Goal: Transaction & Acquisition: Book appointment/travel/reservation

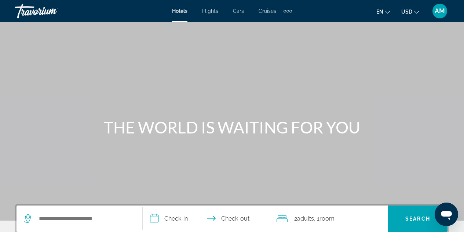
click at [206, 12] on span "Flights" at bounding box center [210, 11] width 16 height 6
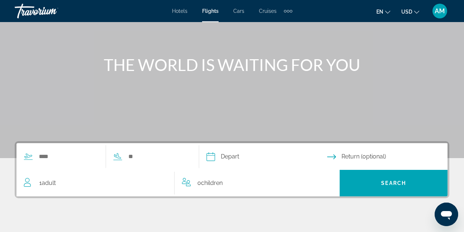
scroll to position [71, 0]
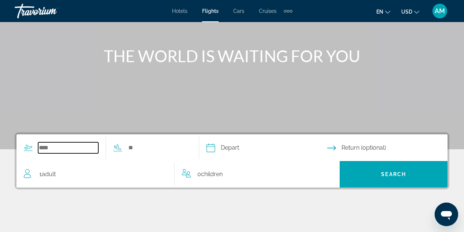
click at [58, 144] on input "Search widget" at bounding box center [68, 147] width 60 height 11
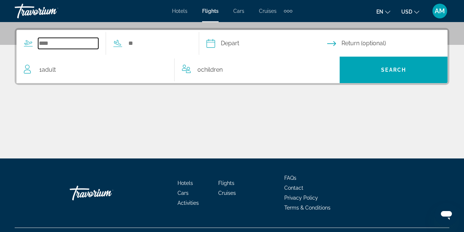
scroll to position [179, 0]
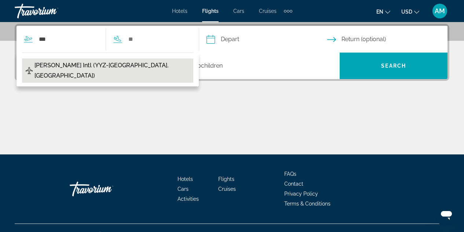
click at [156, 68] on button "[PERSON_NAME] Intl (YYZ-[GEOGRAPHIC_DATA], [GEOGRAPHIC_DATA])" at bounding box center [107, 70] width 171 height 24
type input "**********"
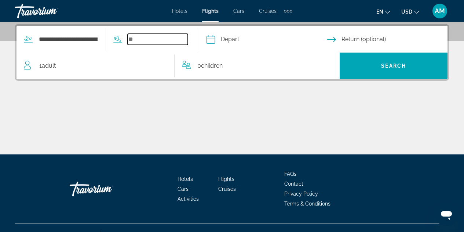
click at [160, 39] on input "Search widget" at bounding box center [158, 39] width 60 height 11
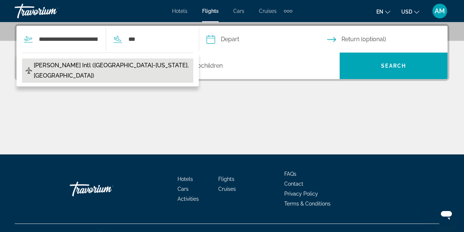
click at [168, 63] on button "[PERSON_NAME] Intl ([GEOGRAPHIC_DATA]-[US_STATE], [GEOGRAPHIC_DATA])" at bounding box center [107, 70] width 171 height 24
type input "**********"
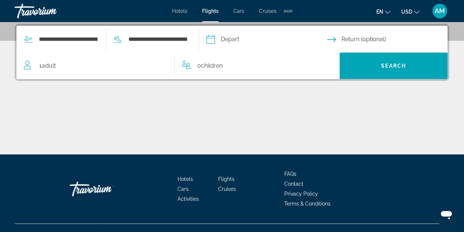
click at [275, 36] on input "Depart date" at bounding box center [267, 40] width 124 height 29
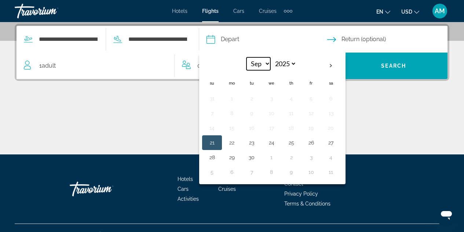
click at [270, 62] on select "*** *** *** *** *** *** *** *** *** *** *** ***" at bounding box center [259, 63] width 24 height 13
select select "**"
click at [259, 57] on select "*** *** *** *** *** *** *** *** *** *** *** ***" at bounding box center [259, 63] width 24 height 13
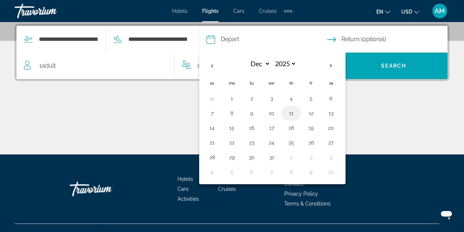
click at [297, 113] on button "11" at bounding box center [291, 113] width 12 height 10
type input "**********"
select select "**"
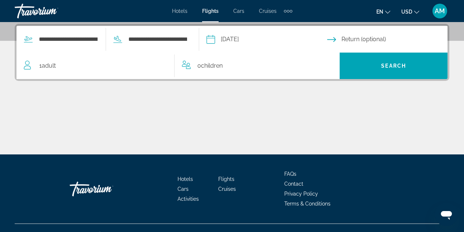
click at [363, 40] on input "Return date" at bounding box center [389, 40] width 124 height 29
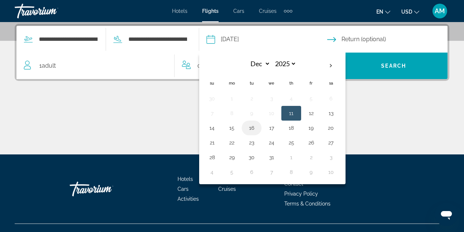
click at [258, 130] on button "16" at bounding box center [252, 128] width 12 height 10
type input "**********"
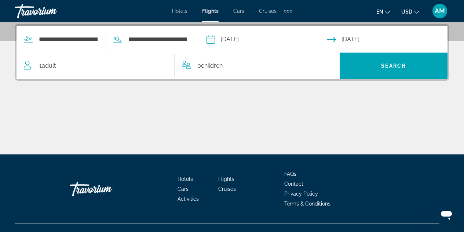
click at [117, 65] on div "1 Adult Adults" at bounding box center [99, 66] width 150 height 10
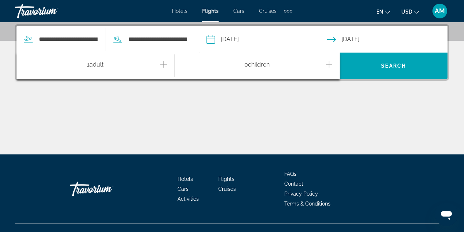
click at [161, 64] on icon "Increment adults" at bounding box center [163, 64] width 7 height 9
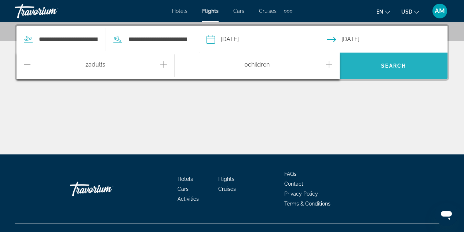
click at [386, 69] on span "Search widget" at bounding box center [394, 66] width 108 height 18
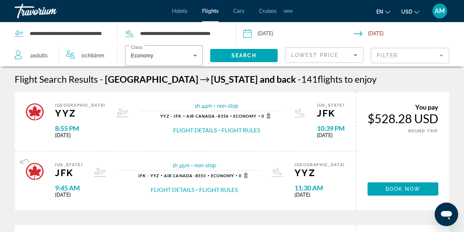
click at [386, 32] on input "Return date: Dec 16, 2025" at bounding box center [410, 34] width 113 height 24
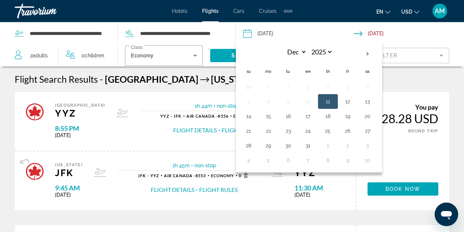
click at [387, 36] on input "Return date: Dec 16, 2025" at bounding box center [410, 34] width 113 height 24
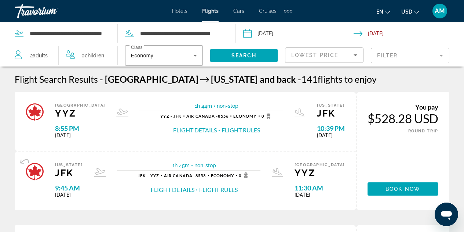
click at [401, 55] on mat-form-field "Filter" at bounding box center [410, 55] width 79 height 15
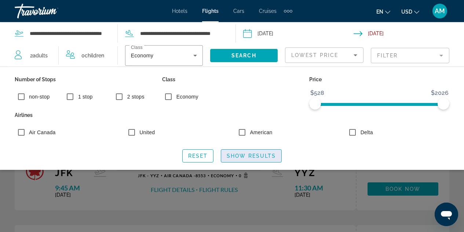
click at [244, 154] on span "Show Results" at bounding box center [251, 156] width 49 height 6
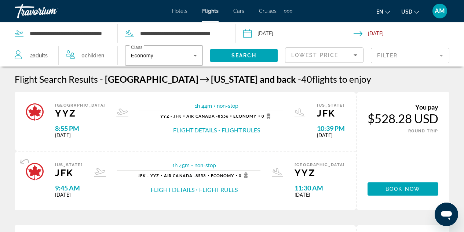
click at [398, 57] on mat-form-field "Filter" at bounding box center [410, 55] width 79 height 15
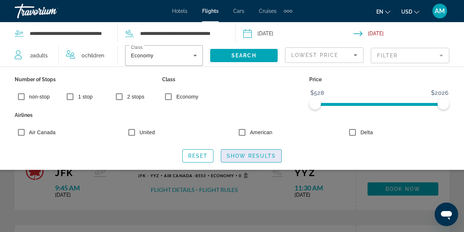
click at [237, 154] on span "Show Results" at bounding box center [251, 156] width 49 height 6
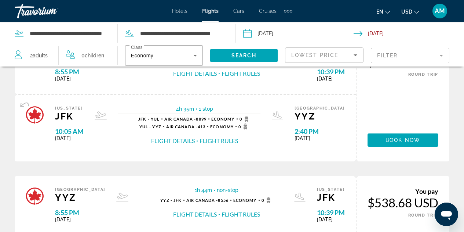
scroll to position [321, 0]
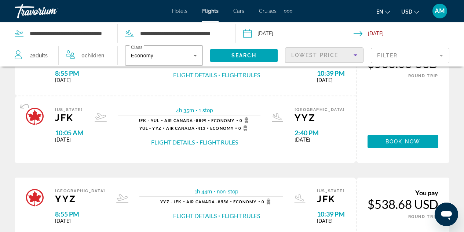
click at [356, 59] on icon "Sort by" at bounding box center [355, 55] width 9 height 9
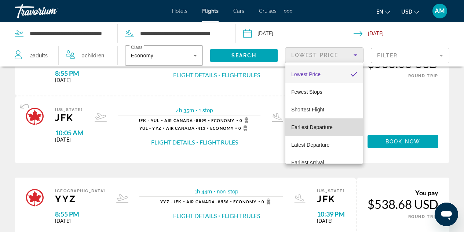
click at [341, 124] on mat-option "Earliest Departure" at bounding box center [324, 127] width 78 height 18
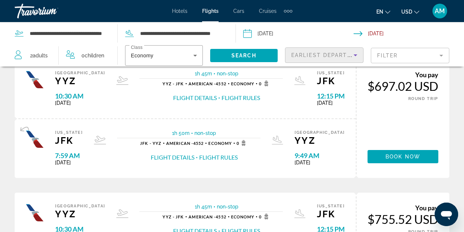
scroll to position [33, 0]
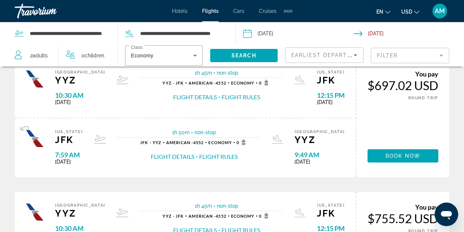
click at [322, 28] on input "Depart date: Dec 11, 2025" at bounding box center [297, 34] width 113 height 24
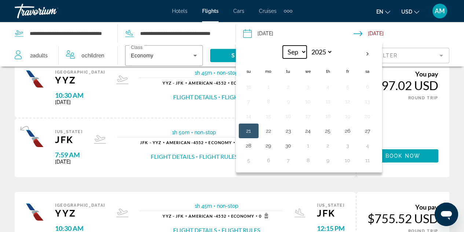
click at [301, 51] on select "*** *** *** *** *** *** *** *** *** *** *** ***" at bounding box center [295, 51] width 24 height 13
select select "**"
click at [283, 45] on select "*** *** *** *** *** *** *** *** *** *** *** ***" at bounding box center [295, 51] width 24 height 13
click at [308, 102] on button "10" at bounding box center [308, 101] width 12 height 10
type input "**********"
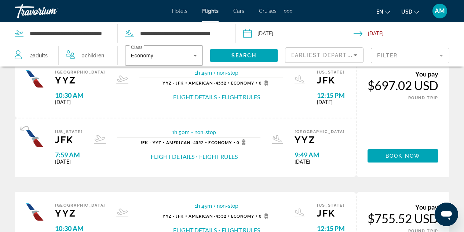
click at [378, 35] on input "Return date: Dec 16, 2025" at bounding box center [410, 34] width 113 height 24
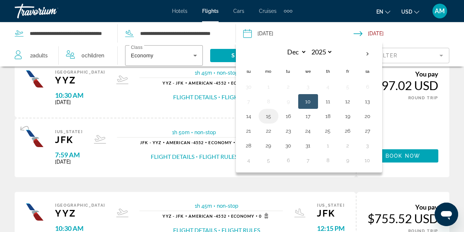
click at [270, 120] on button "15" at bounding box center [269, 116] width 12 height 10
type input "**********"
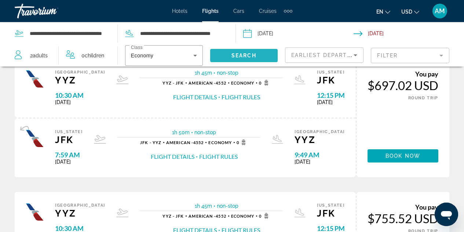
click at [237, 57] on span "Search" at bounding box center [244, 55] width 25 height 6
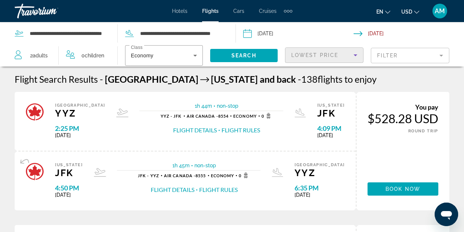
click at [313, 56] on span "Lowest Price" at bounding box center [314, 55] width 47 height 6
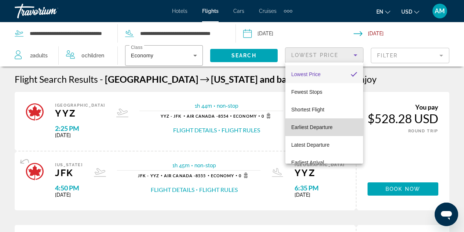
click at [332, 127] on span "Earliest Departure" at bounding box center [311, 127] width 41 height 6
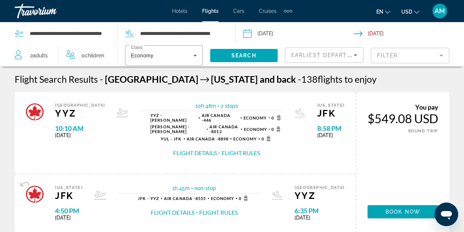
click at [391, 55] on mat-form-field "Filter" at bounding box center [410, 55] width 79 height 15
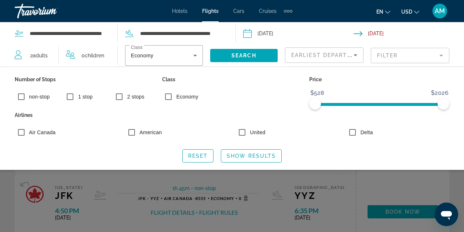
click at [40, 95] on span "non-stop" at bounding box center [39, 97] width 21 height 6
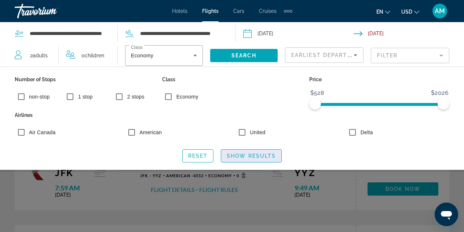
click at [262, 150] on span "Search widget" at bounding box center [251, 156] width 60 height 18
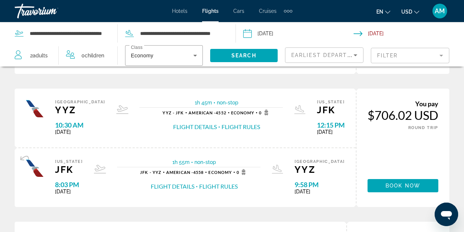
scroll to position [138, 0]
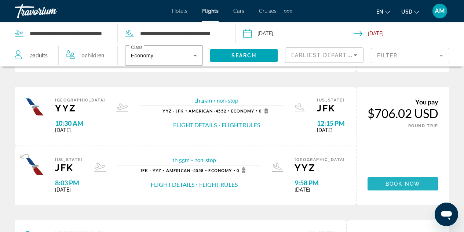
click at [388, 186] on span "Book now" at bounding box center [403, 184] width 35 height 6
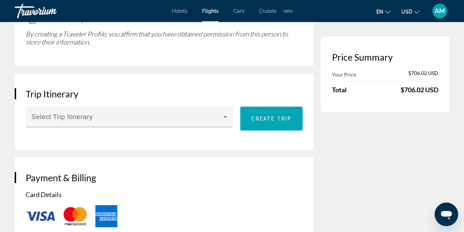
scroll to position [706, 0]
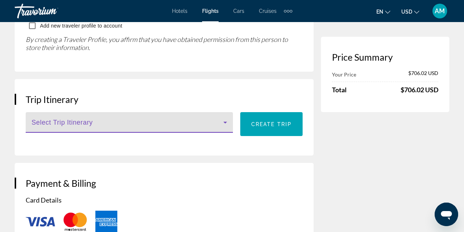
click at [183, 130] on span "Main content" at bounding box center [128, 125] width 192 height 9
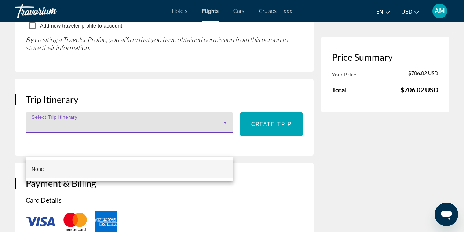
click at [183, 149] on div at bounding box center [232, 116] width 464 height 232
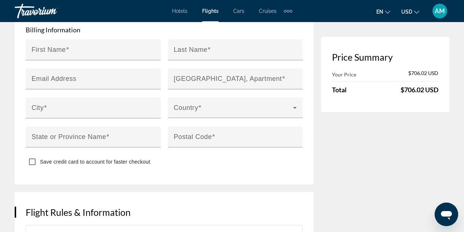
scroll to position [0, 0]
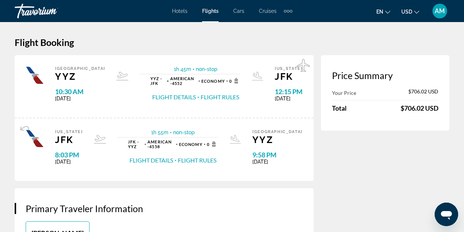
click at [21, 13] on div "Travorium" at bounding box center [51, 10] width 73 height 19
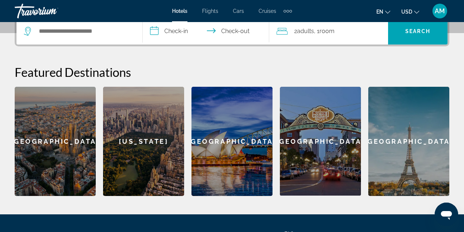
scroll to position [186, 0]
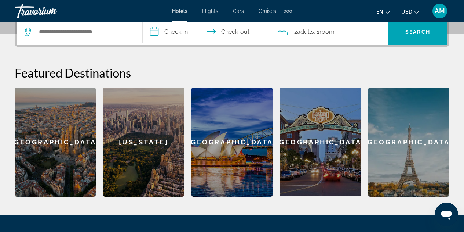
click at [204, 13] on span "Flights" at bounding box center [210, 11] width 16 height 6
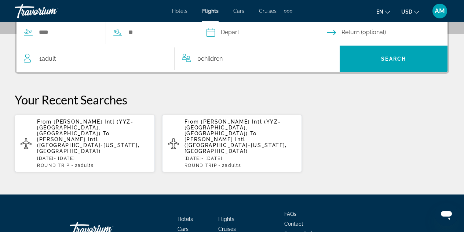
scroll to position [187, 0]
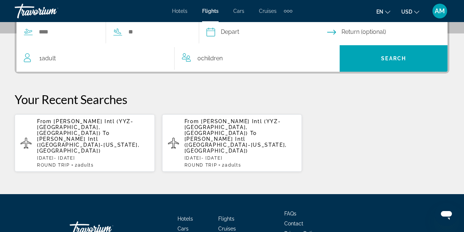
click at [188, 8] on li "Hotels" at bounding box center [183, 11] width 23 height 6
click at [184, 11] on span "Hotels" at bounding box center [179, 11] width 15 height 6
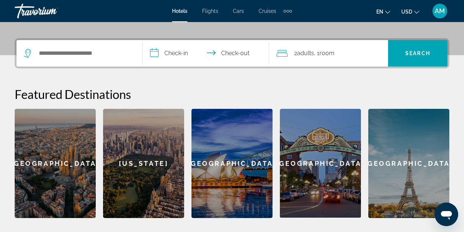
scroll to position [191, 0]
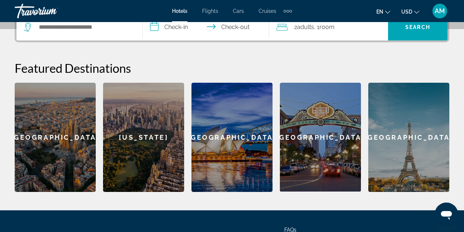
click at [125, 131] on div "[US_STATE]" at bounding box center [143, 137] width 81 height 109
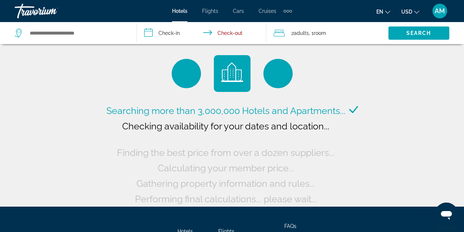
click at [169, 36] on input "**********" at bounding box center [203, 34] width 132 height 24
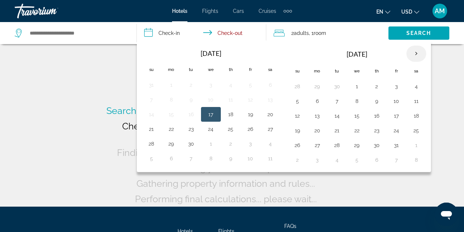
click at [421, 54] on th "Next month" at bounding box center [417, 53] width 20 height 16
click at [412, 54] on th "Next month" at bounding box center [417, 53] width 20 height 16
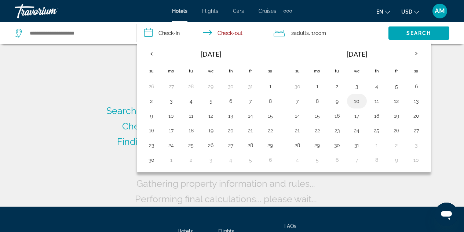
click at [359, 100] on button "10" at bounding box center [357, 101] width 12 height 10
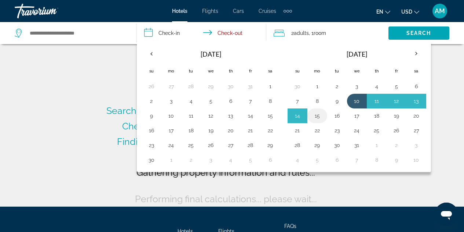
click at [321, 112] on button "15" at bounding box center [318, 115] width 12 height 10
type input "**********"
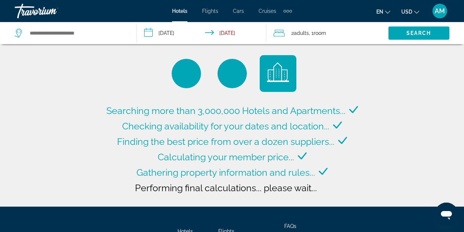
type input "**********"
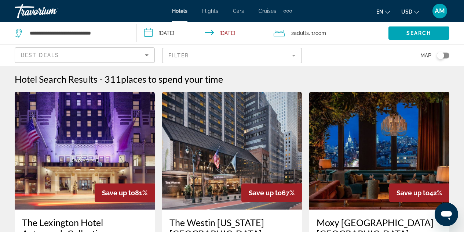
click at [173, 34] on input "**********" at bounding box center [203, 34] width 132 height 24
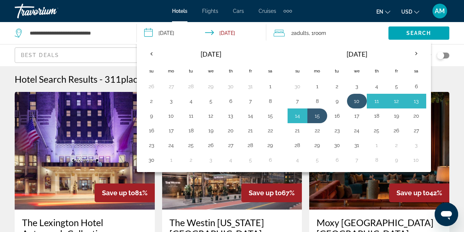
click at [353, 101] on button "10" at bounding box center [357, 101] width 12 height 10
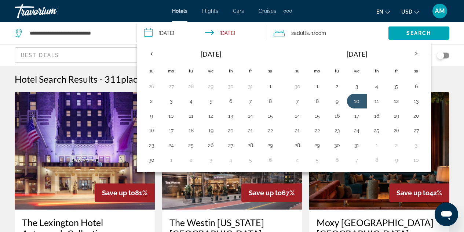
click at [187, 32] on input "**********" at bounding box center [203, 34] width 132 height 24
click at [358, 105] on button "10" at bounding box center [357, 101] width 12 height 10
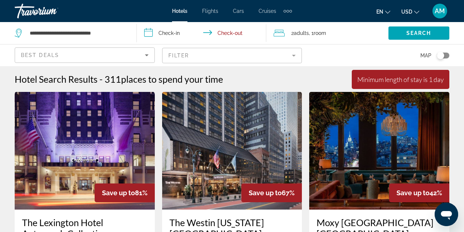
click at [174, 31] on input "**********" at bounding box center [203, 34] width 132 height 24
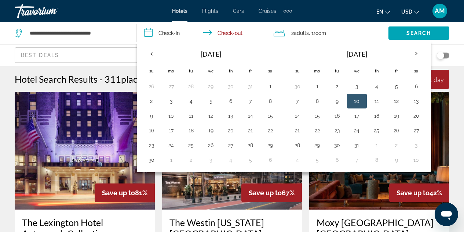
click at [358, 98] on button "10" at bounding box center [357, 101] width 12 height 10
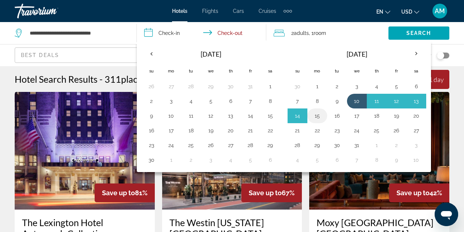
click at [318, 115] on button "15" at bounding box center [318, 115] width 12 height 10
type input "**********"
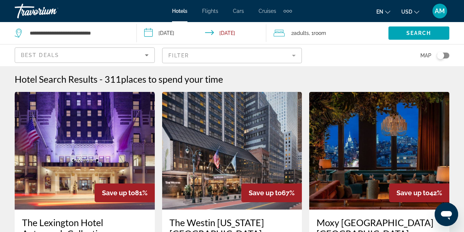
click at [353, 41] on div "2 Adult Adults , 1 Room rooms" at bounding box center [331, 33] width 115 height 22
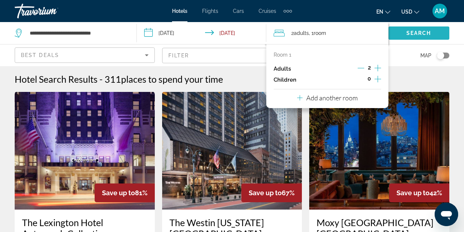
click at [409, 30] on span "Search" at bounding box center [419, 33] width 25 height 6
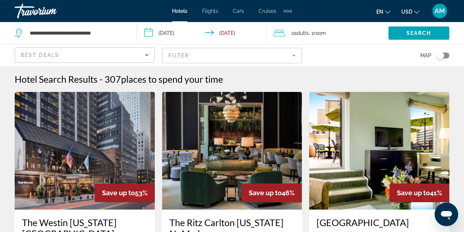
click at [145, 60] on div "Best Deals" at bounding box center [85, 58] width 128 height 21
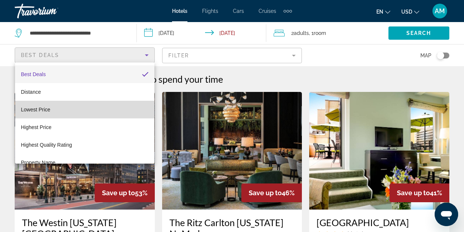
click at [127, 111] on mat-option "Lowest Price" at bounding box center [84, 110] width 139 height 18
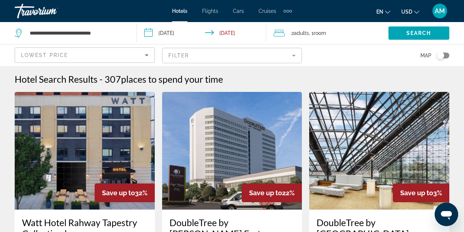
click at [443, 55] on div "Toggle map" at bounding box center [440, 55] width 7 height 7
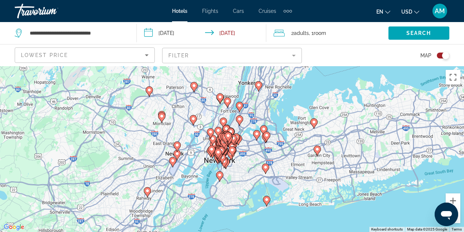
scroll to position [6, 0]
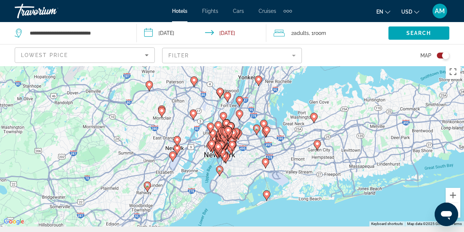
click at [258, 98] on div "To activate drag with keyboard, press Alt + Enter. Once in keyboard drag state,…" at bounding box center [232, 143] width 464 height 165
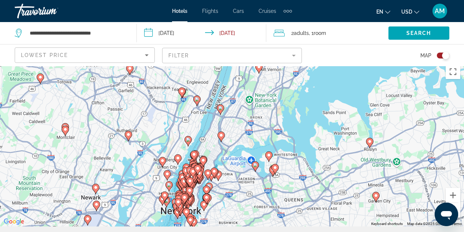
click at [227, 154] on div "To activate drag with keyboard, press Alt + Enter. Once in keyboard drag state,…" at bounding box center [232, 143] width 464 height 165
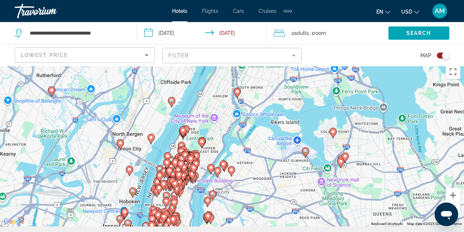
drag, startPoint x: 230, startPoint y: 163, endPoint x: 255, endPoint y: 130, distance: 41.6
click at [255, 130] on div "To activate drag with keyboard, press Alt + Enter. Once in keyboard drag state,…" at bounding box center [232, 143] width 464 height 165
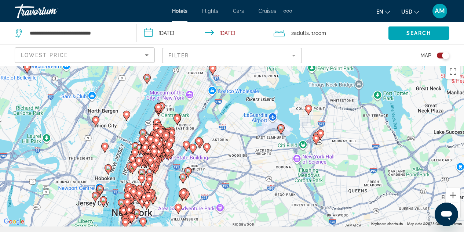
drag, startPoint x: 298, startPoint y: 121, endPoint x: 273, endPoint y: 100, distance: 33.4
click at [273, 100] on div "To activate drag with keyboard, press Alt + Enter. Once in keyboard drag state,…" at bounding box center [232, 143] width 464 height 165
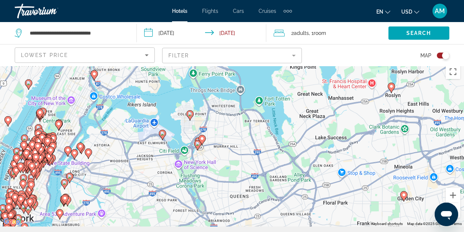
drag, startPoint x: 227, startPoint y: 189, endPoint x: 105, endPoint y: 193, distance: 122.2
click at [105, 193] on div "To activate drag with keyboard, press Alt + Enter. Once in keyboard drag state,…" at bounding box center [232, 143] width 464 height 165
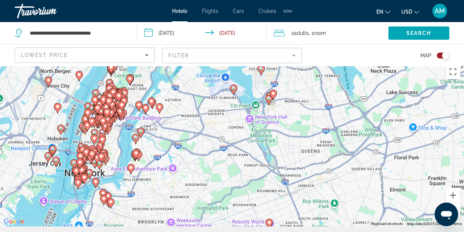
drag, startPoint x: 324, startPoint y: 148, endPoint x: 389, endPoint y: 104, distance: 78.8
click at [389, 104] on div "To activate drag with keyboard, press Alt + Enter. Once in keyboard drag state,…" at bounding box center [232, 143] width 464 height 165
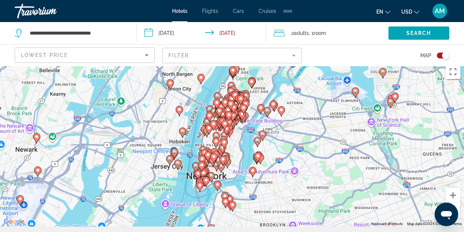
drag, startPoint x: 246, startPoint y: 170, endPoint x: 366, endPoint y: 172, distance: 120.0
click at [366, 172] on div "To activate drag with keyboard, press Alt + Enter. Once in keyboard drag state,…" at bounding box center [232, 143] width 464 height 165
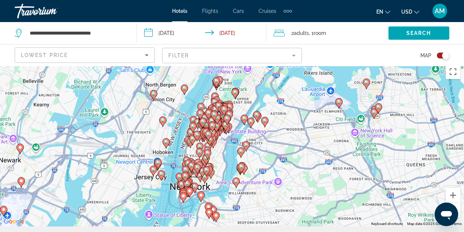
drag, startPoint x: 337, startPoint y: 164, endPoint x: 310, endPoint y: 165, distance: 26.4
click at [310, 165] on div "To activate drag with keyboard, press Alt + Enter. Once in keyboard drag state,…" at bounding box center [232, 143] width 464 height 165
click at [285, 154] on div "To activate drag with keyboard, press Alt + Enter. Once in keyboard drag state,…" at bounding box center [232, 143] width 464 height 165
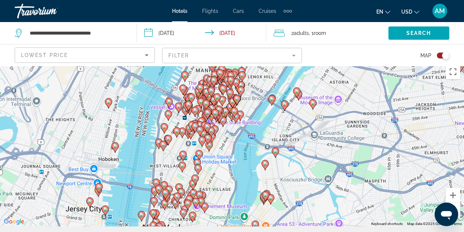
drag, startPoint x: 221, startPoint y: 128, endPoint x: 294, endPoint y: 139, distance: 73.8
click at [294, 139] on div "To activate drag with keyboard, press Alt + Enter. Once in keyboard drag state,…" at bounding box center [232, 143] width 464 height 165
click at [245, 146] on div "To activate drag with keyboard, press Alt + Enter. Once in keyboard drag state,…" at bounding box center [232, 143] width 464 height 165
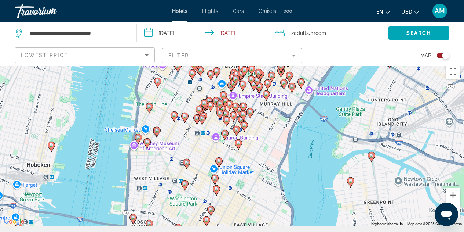
drag, startPoint x: 203, startPoint y: 136, endPoint x: 274, endPoint y: 131, distance: 71.4
click at [274, 131] on div "To activate drag with keyboard, press Alt + Enter. Once in keyboard drag state,…" at bounding box center [232, 143] width 464 height 165
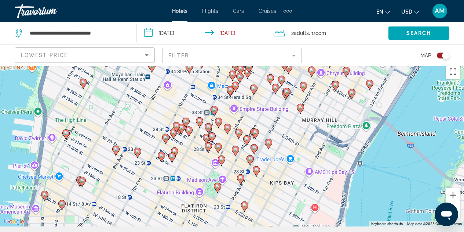
drag, startPoint x: 274, startPoint y: 86, endPoint x: 319, endPoint y: 132, distance: 64.1
click at [319, 132] on div "To activate drag with keyboard, press Alt + Enter. Once in keyboard drag state,…" at bounding box center [232, 143] width 464 height 165
click at [175, 131] on gmp-advanced-marker "Main content" at bounding box center [176, 126] width 7 height 11
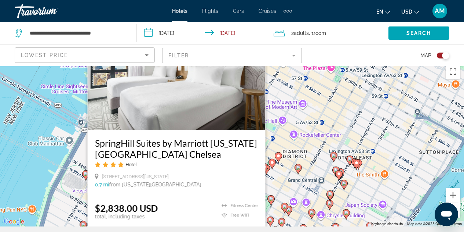
click at [418, 11] on icon "Change currency" at bounding box center [416, 12] width 5 height 3
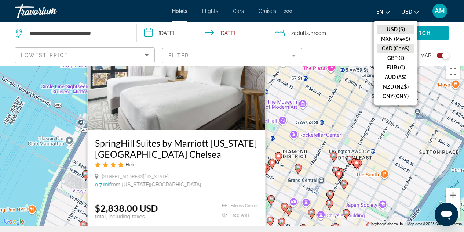
click at [400, 49] on button "CAD (Can$)" at bounding box center [396, 49] width 36 height 10
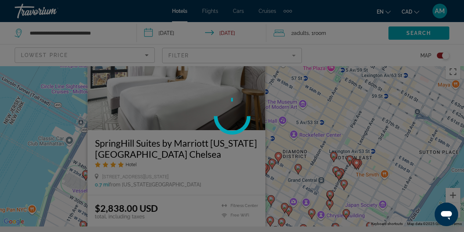
scroll to position [0, 0]
